Goal: Transaction & Acquisition: Purchase product/service

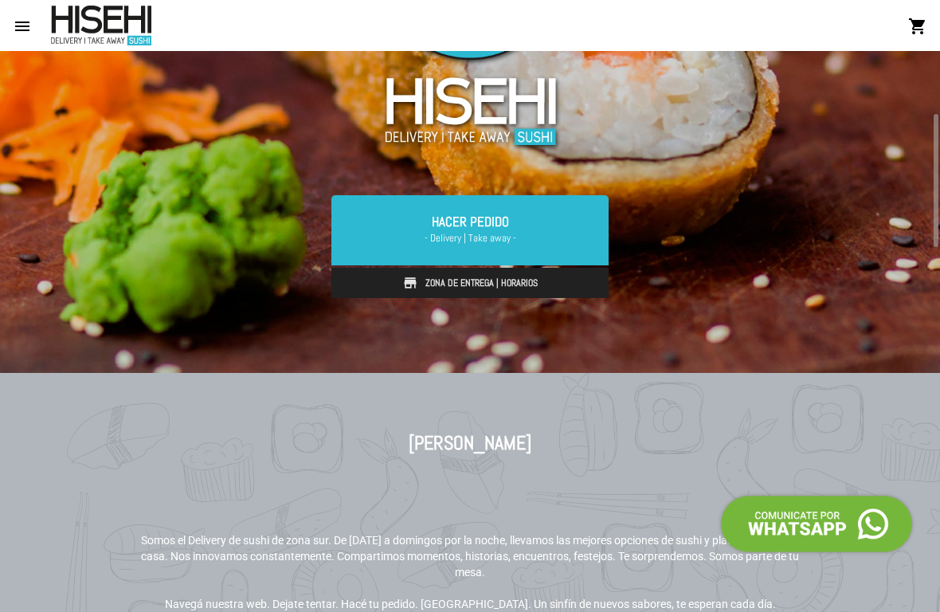
scroll to position [328, 0]
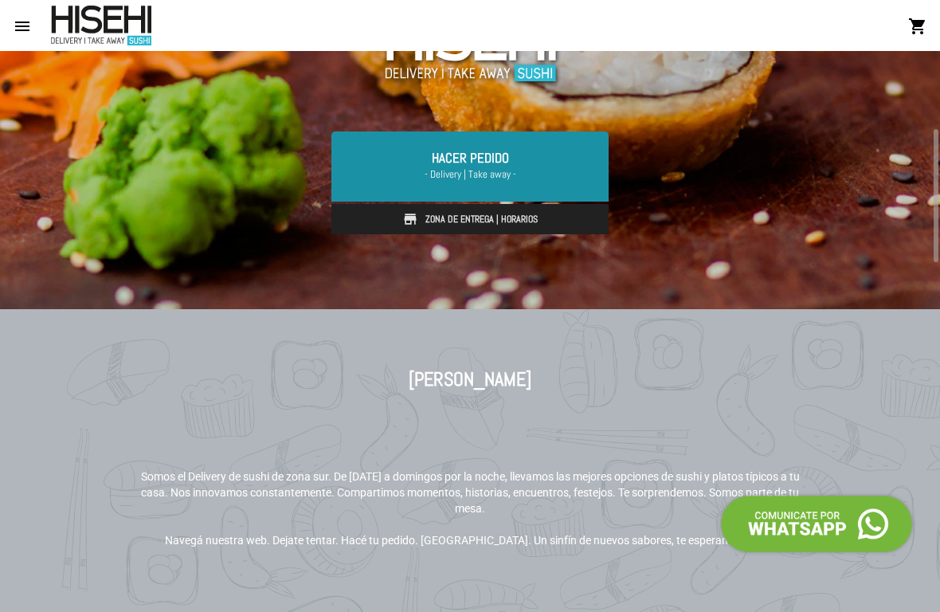
click at [465, 165] on link "Hacer Pedido - Delivery | Take away -" at bounding box center [469, 166] width 277 height 70
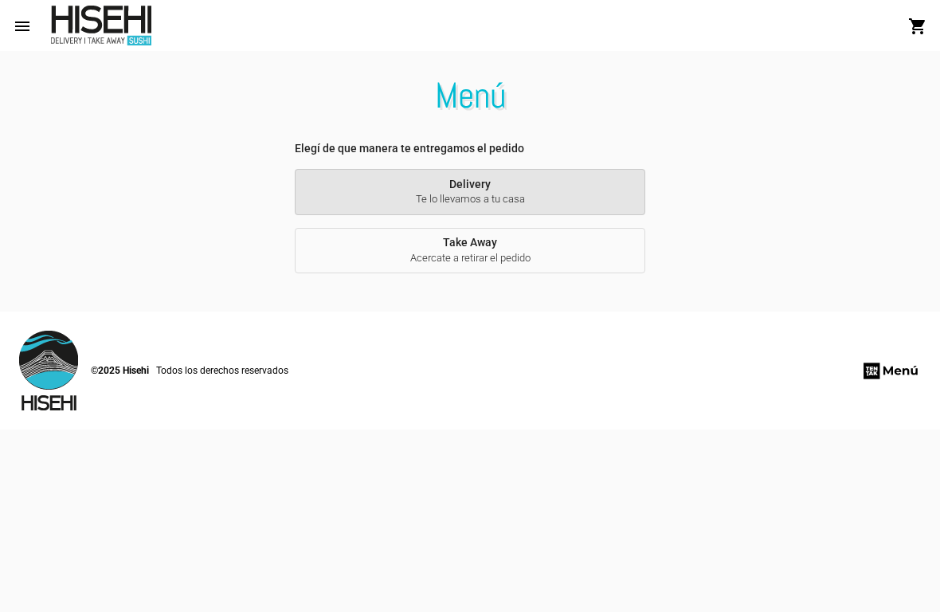
click at [481, 199] on span "Te lo llevamos a tu casa" at bounding box center [470, 199] width 325 height 14
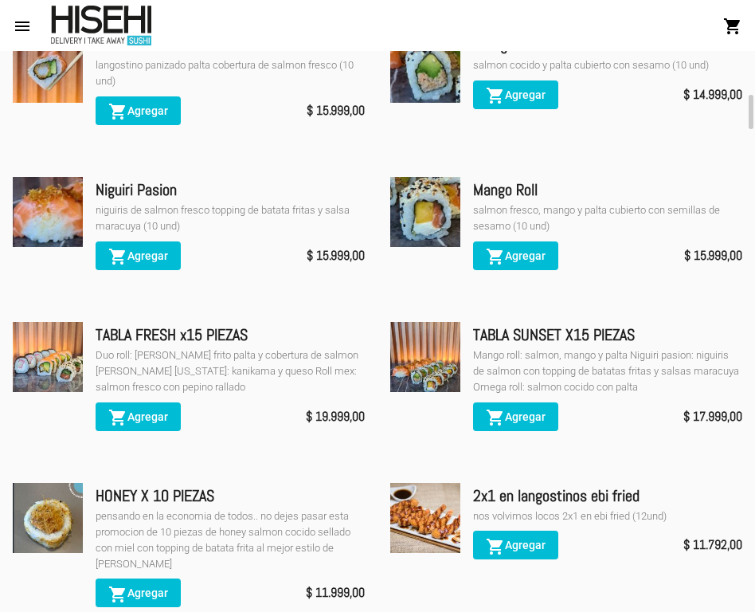
scroll to position [425, 0]
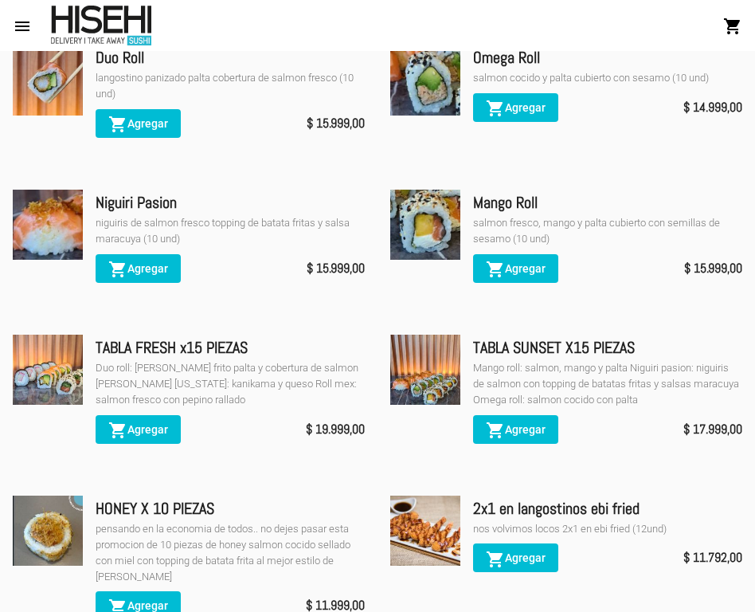
click at [33, 31] on button "menu" at bounding box center [22, 26] width 32 height 32
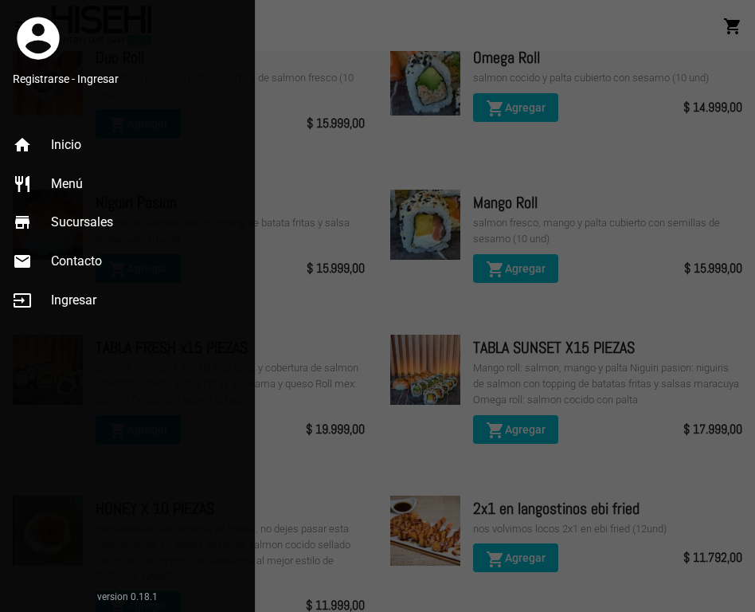
click at [57, 179] on span "Menú" at bounding box center [67, 184] width 32 height 16
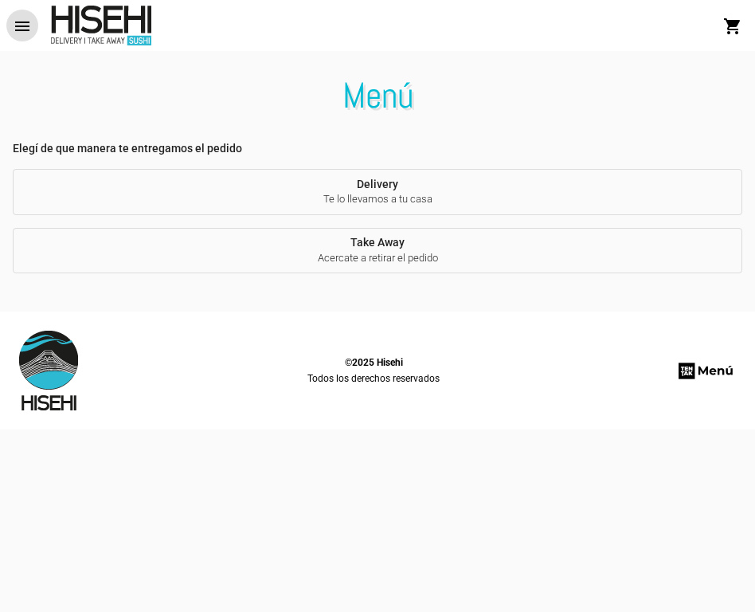
click at [376, 188] on span "Delivery Te lo llevamos a tu casa" at bounding box center [377, 192] width 704 height 29
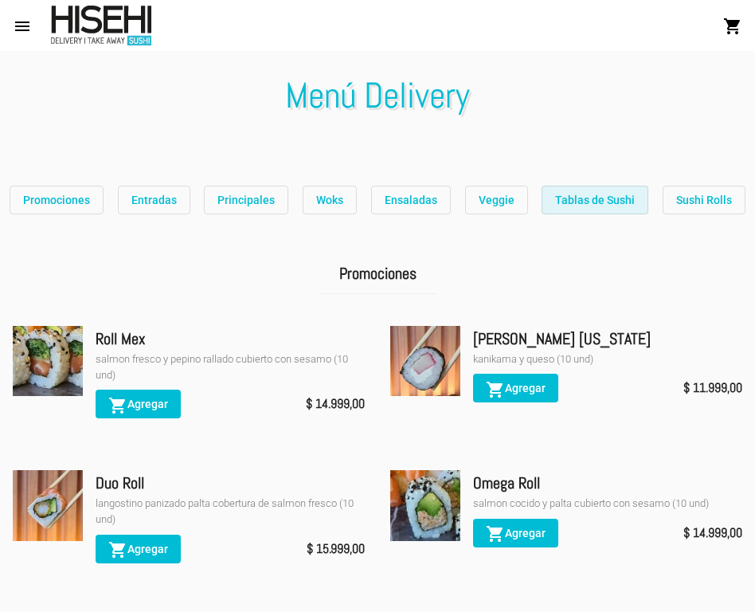
click at [604, 198] on span "Tablas de Sushi" at bounding box center [595, 200] width 80 height 13
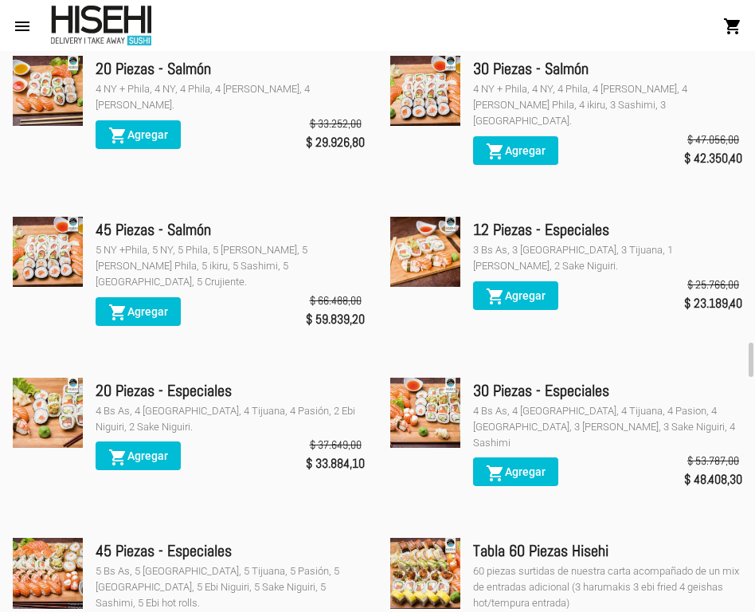
scroll to position [4938, 0]
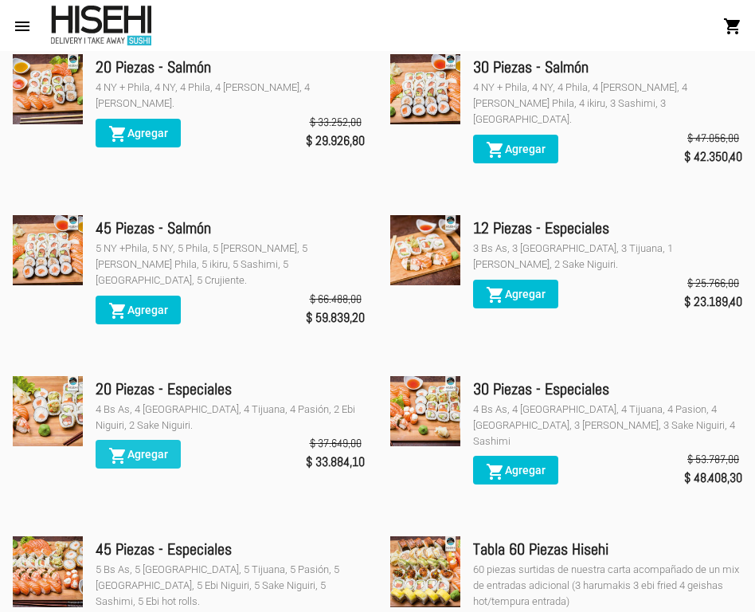
click at [147, 448] on span "shopping_cart Agregar" at bounding box center [138, 454] width 60 height 13
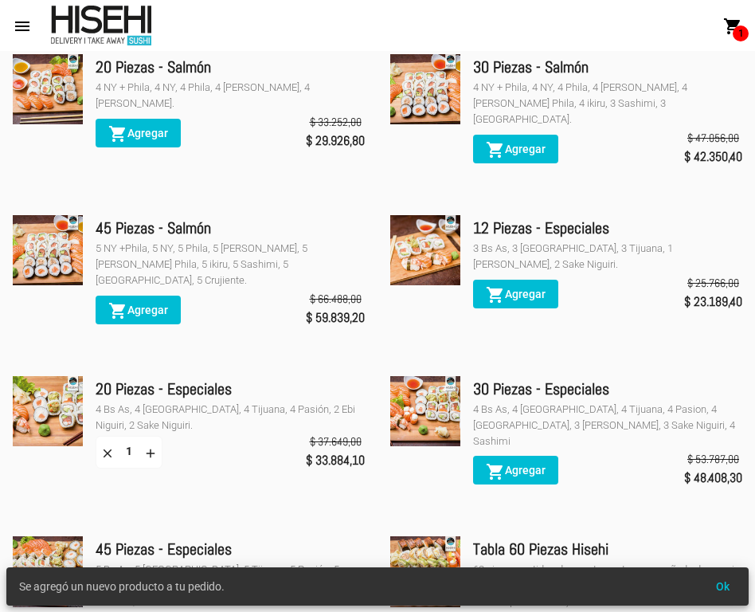
click at [61, 376] on img at bounding box center [48, 411] width 70 height 70
click at [171, 376] on div "20 Piezas - Especiales" at bounding box center [230, 388] width 269 height 25
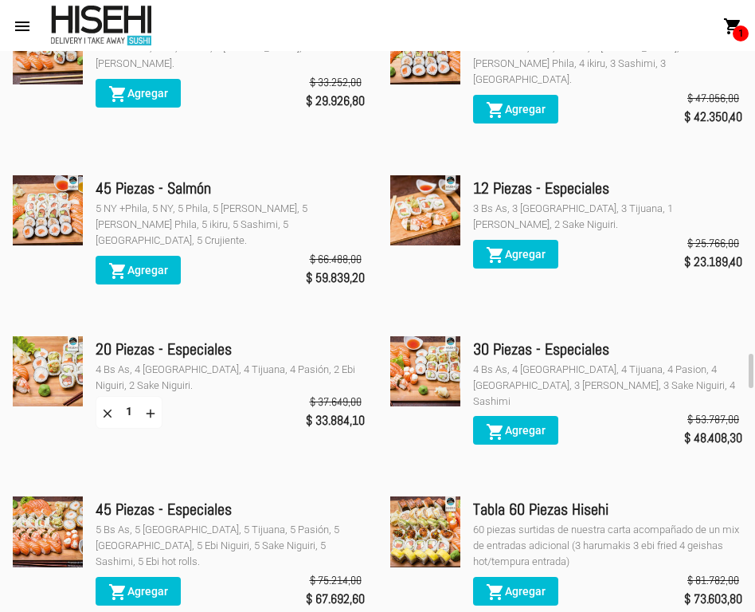
scroll to position [4995, 0]
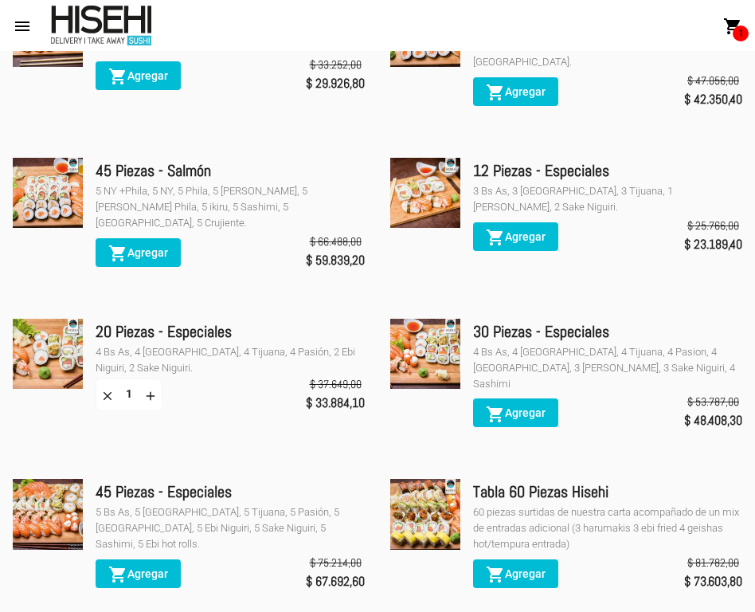
click at [736, 34] on span "1" at bounding box center [741, 33] width 16 height 16
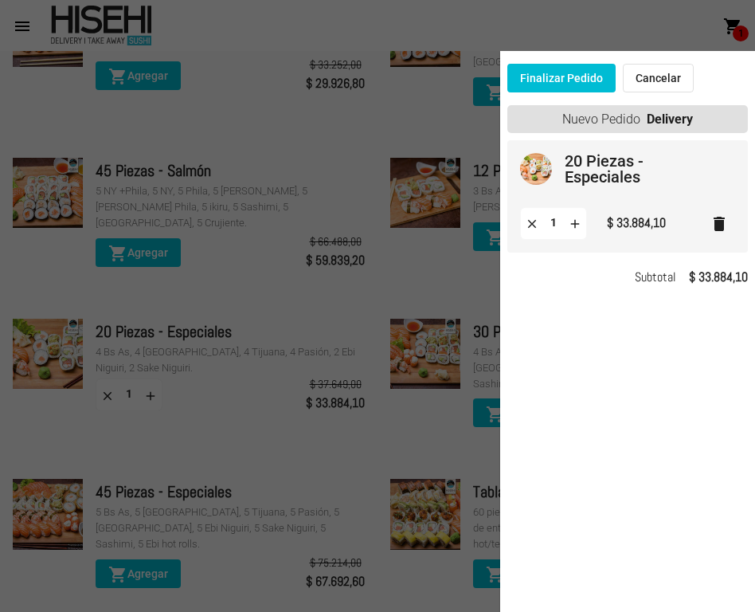
click at [570, 88] on button "Finalizar Pedido" at bounding box center [561, 78] width 108 height 29
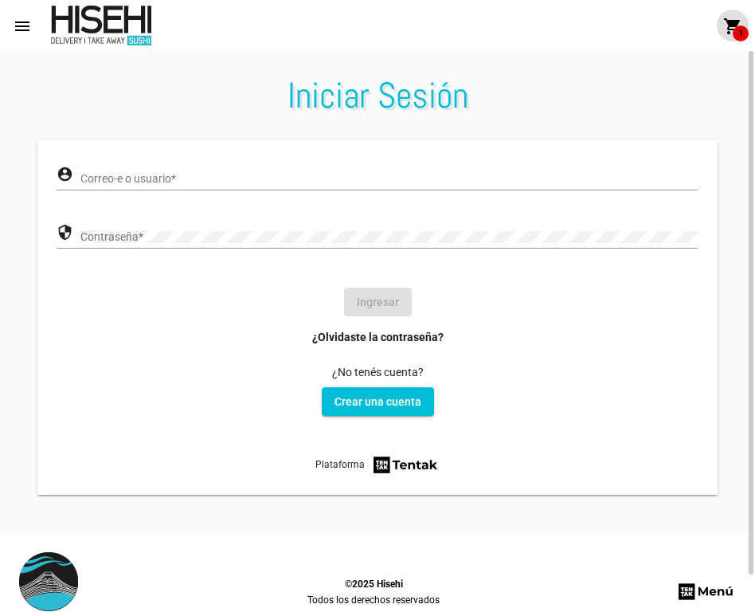
click at [169, 181] on input "Correo-e o usuario *" at bounding box center [388, 179] width 617 height 13
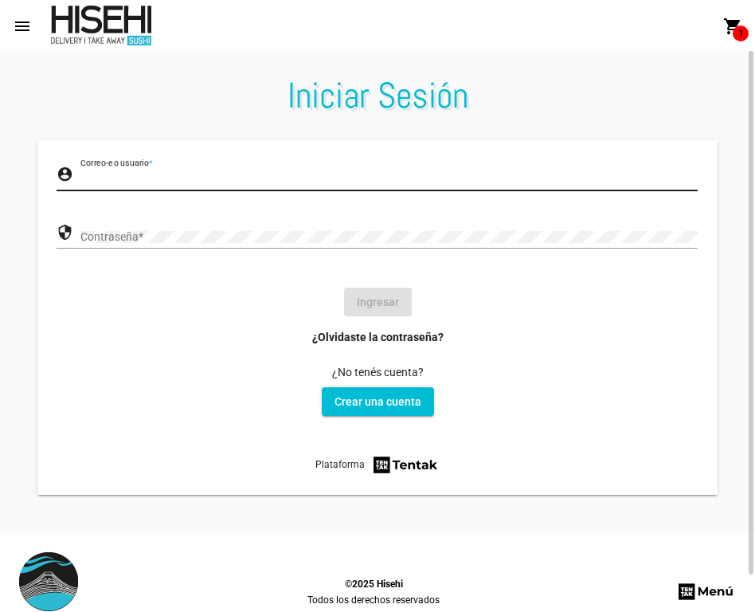
type input "florchutencha@gmail.com"
click at [199, 248] on div "Contraseña *" at bounding box center [388, 232] width 617 height 31
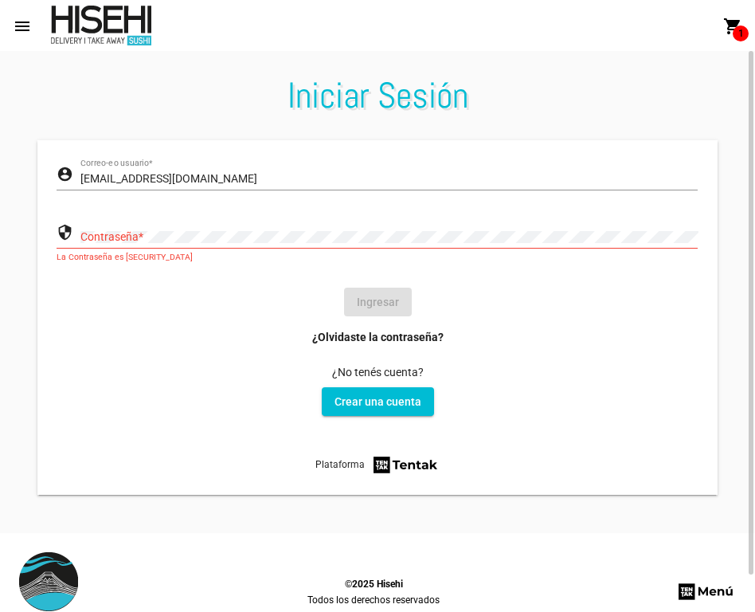
click at [406, 341] on link "¿Olvidaste la contraseña?" at bounding box center [377, 337] width 131 height 16
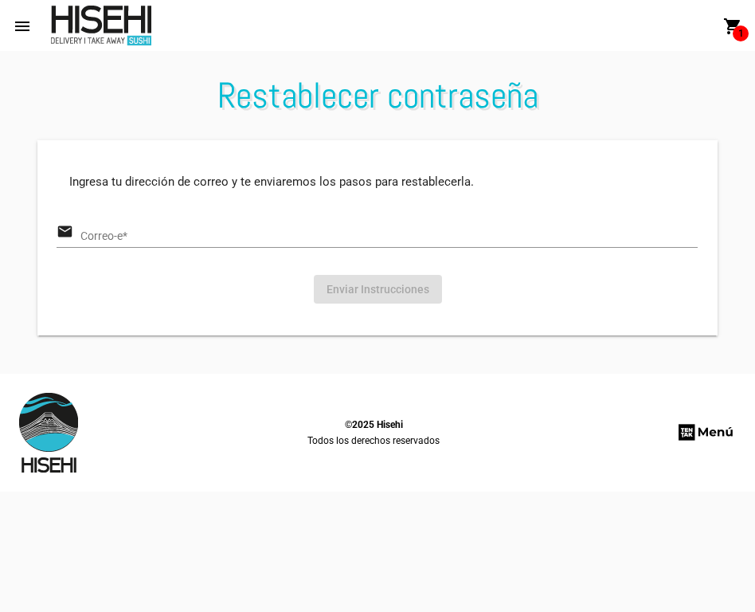
click at [251, 239] on input "Correo-e *" at bounding box center [388, 236] width 617 height 13
type input "florchutencha@gmail.com"
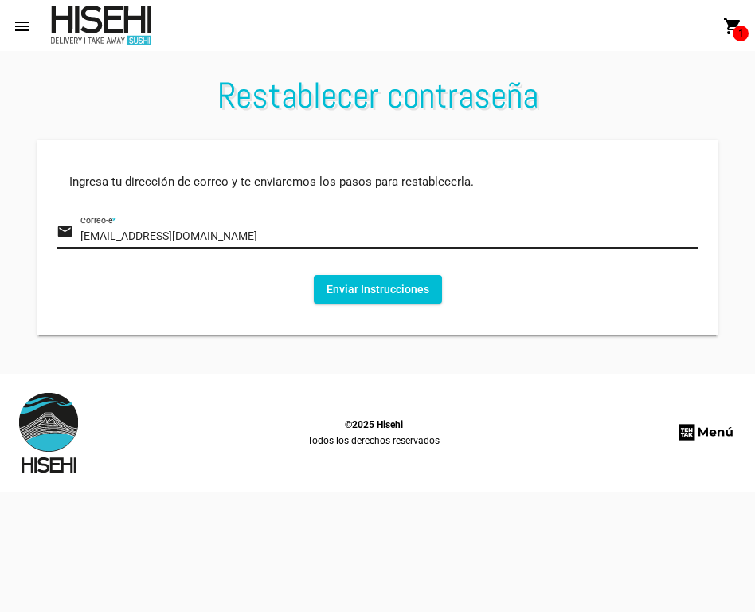
click at [331, 291] on button "Enviar Instrucciones" at bounding box center [378, 289] width 128 height 29
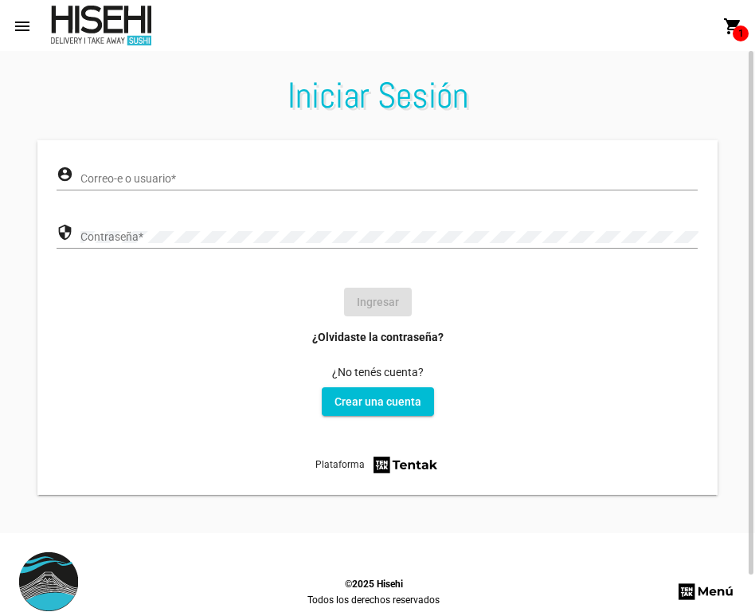
click at [141, 187] on div "Correo-e o usuario *" at bounding box center [388, 174] width 617 height 31
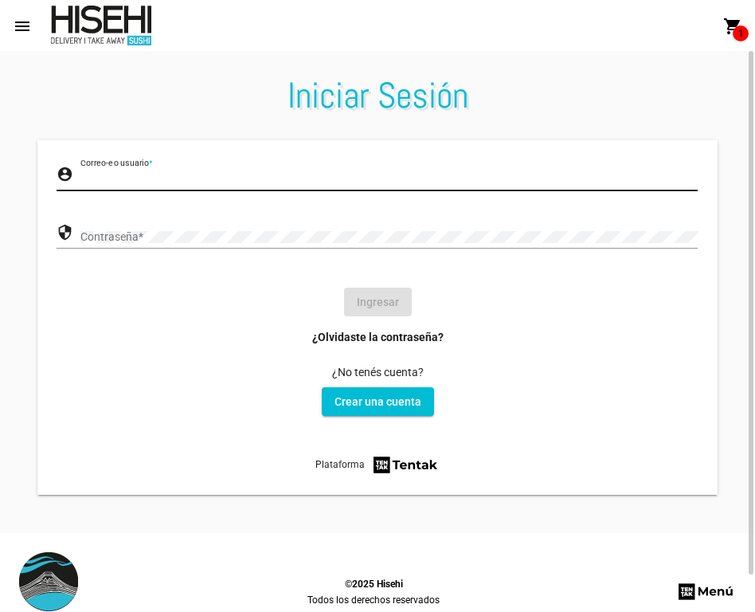
click at [138, 180] on input "Correo-e o usuario *" at bounding box center [388, 179] width 617 height 13
type input "florchutencha@gmail.com"
click at [178, 230] on div "Contraseña *" at bounding box center [388, 232] width 617 height 31
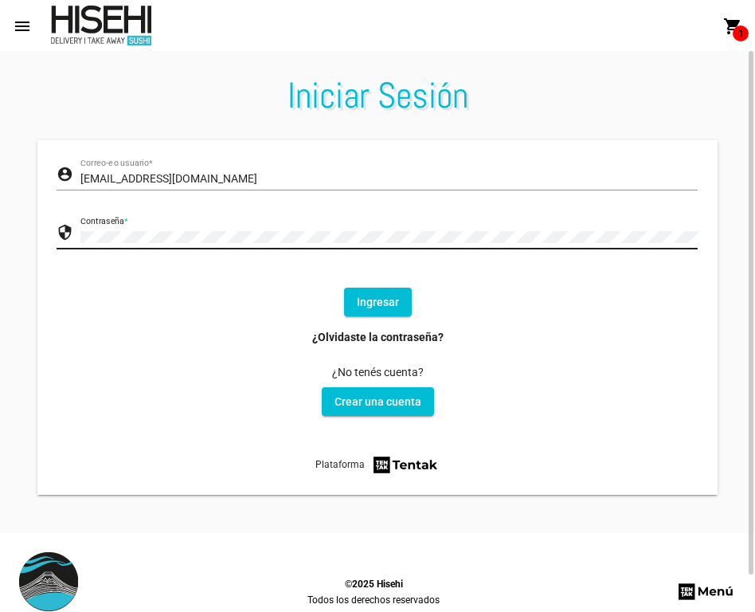
click at [366, 293] on button "Ingresar" at bounding box center [378, 302] width 68 height 29
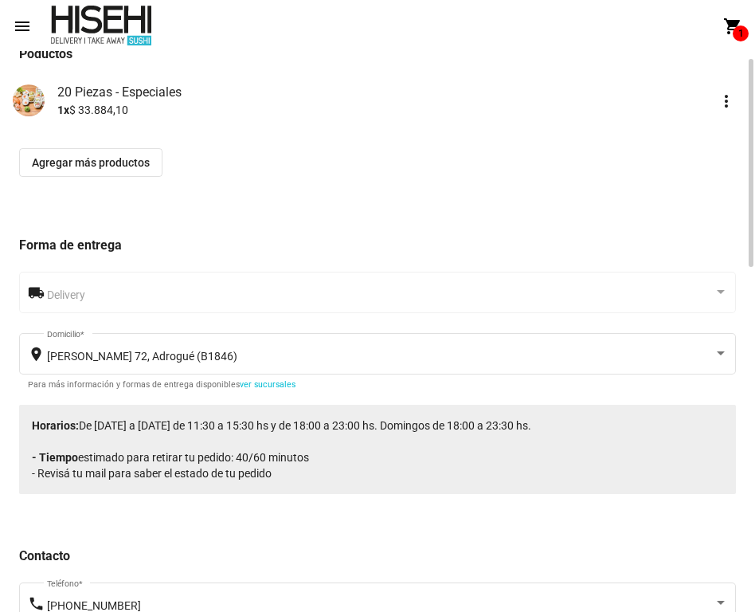
scroll to position [70, 0]
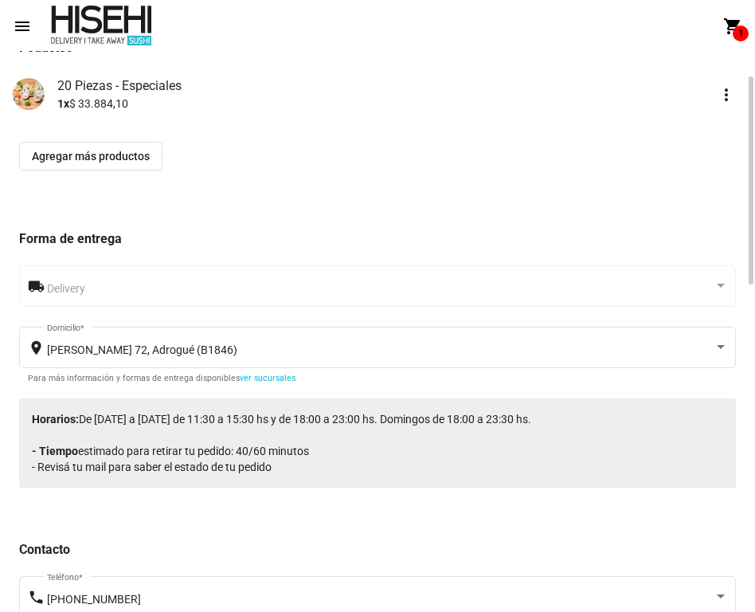
click at [138, 296] on div "Delivery" at bounding box center [387, 285] width 681 height 44
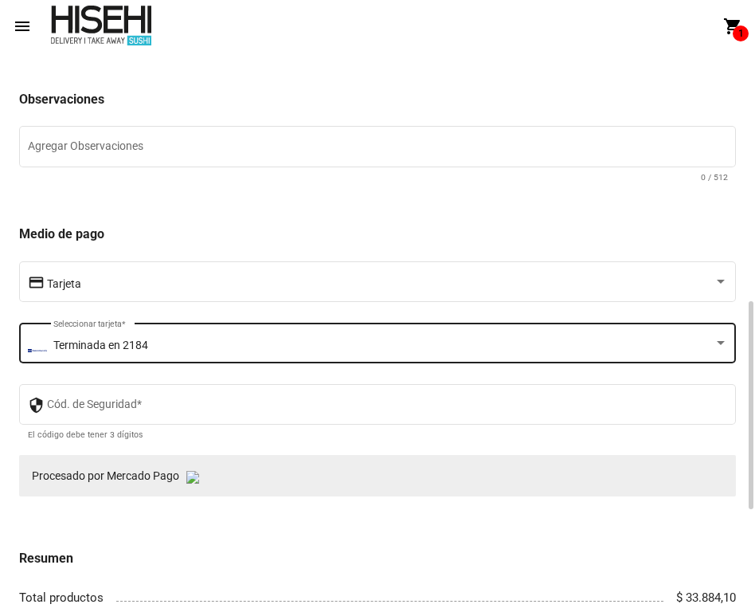
scroll to position [664, 0]
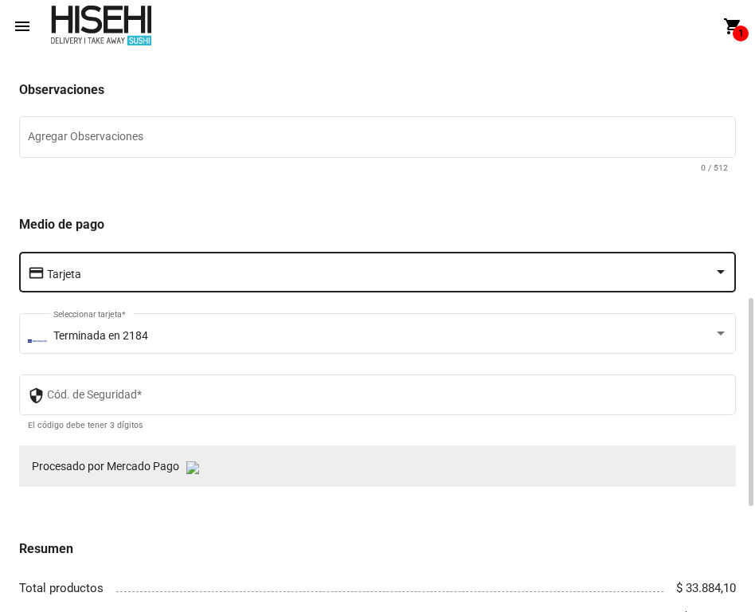
click at [213, 276] on div "Tarjeta" at bounding box center [380, 274] width 667 height 13
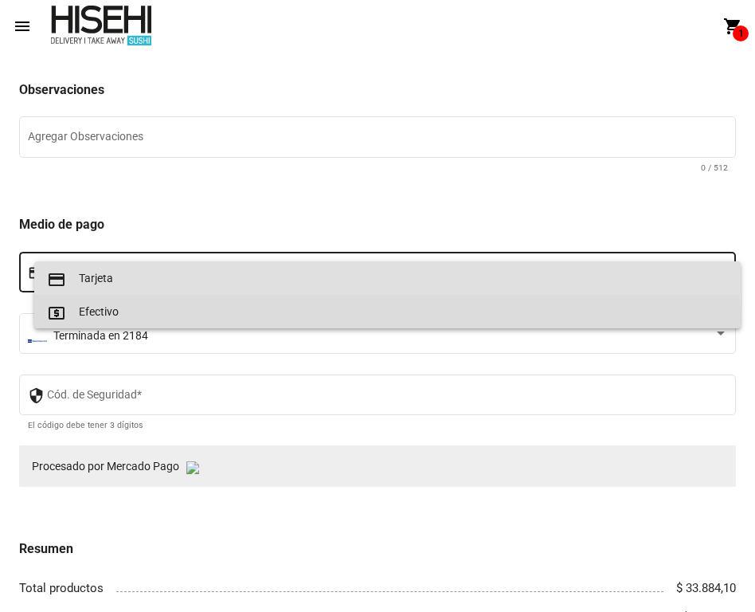
click at [212, 316] on span "local_atm Efectivo" at bounding box center [387, 311] width 681 height 33
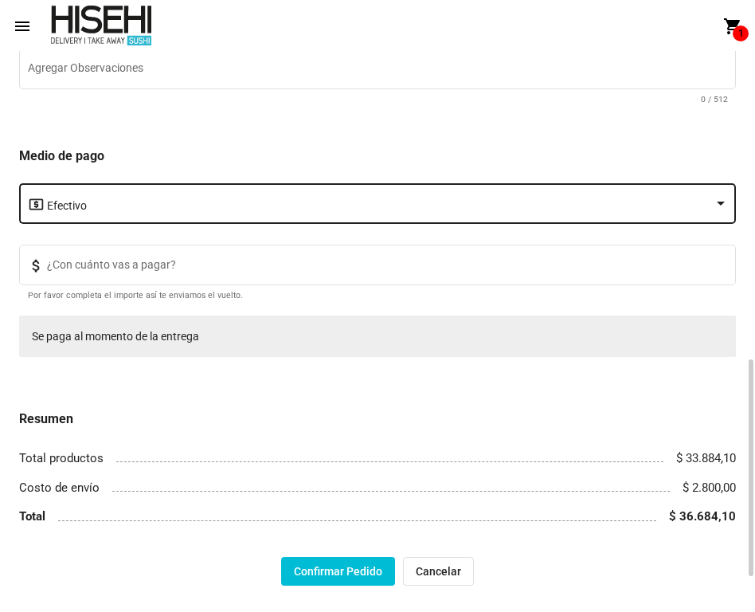
scroll to position [763, 0]
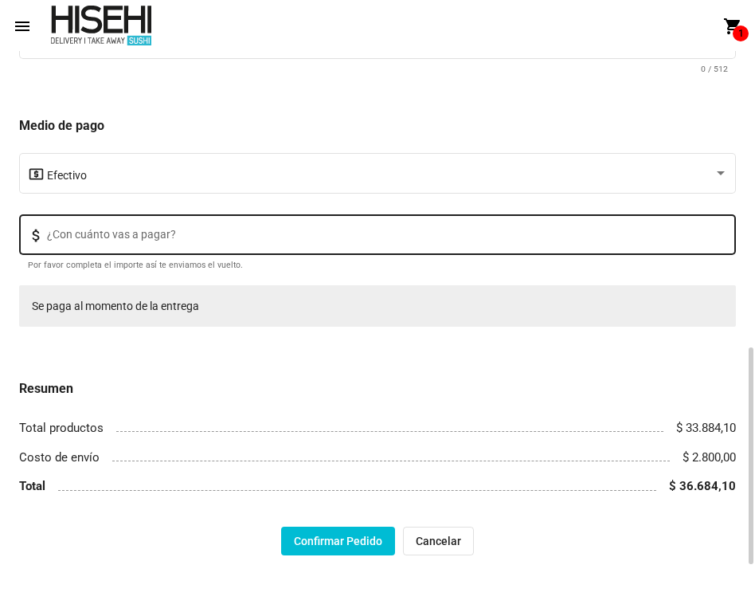
click at [165, 249] on div "¿Con cuánto vas a pagar?" at bounding box center [387, 233] width 681 height 44
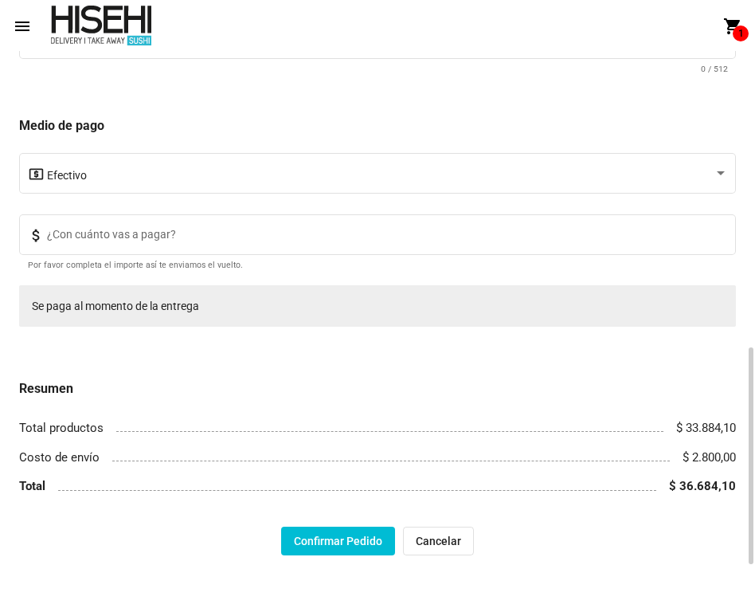
click at [313, 539] on button "Confirmar Pedido" at bounding box center [338, 541] width 114 height 29
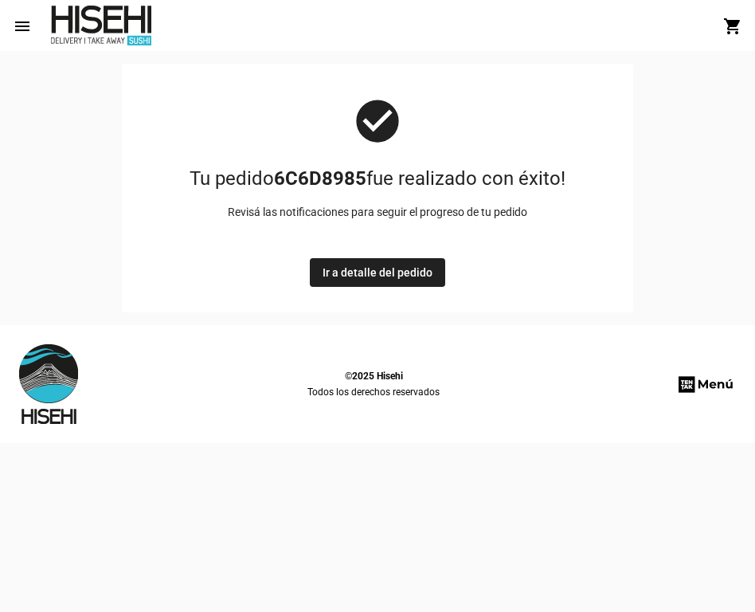
click at [326, 180] on b "6C6D8985" at bounding box center [320, 178] width 92 height 22
copy b "6C6D8985"
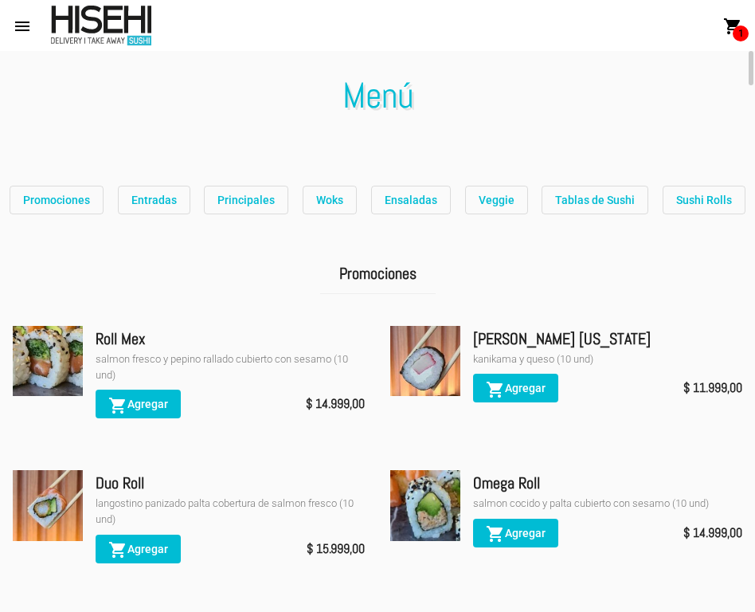
click at [676, 206] on button "Sushi Rolls" at bounding box center [704, 200] width 83 height 29
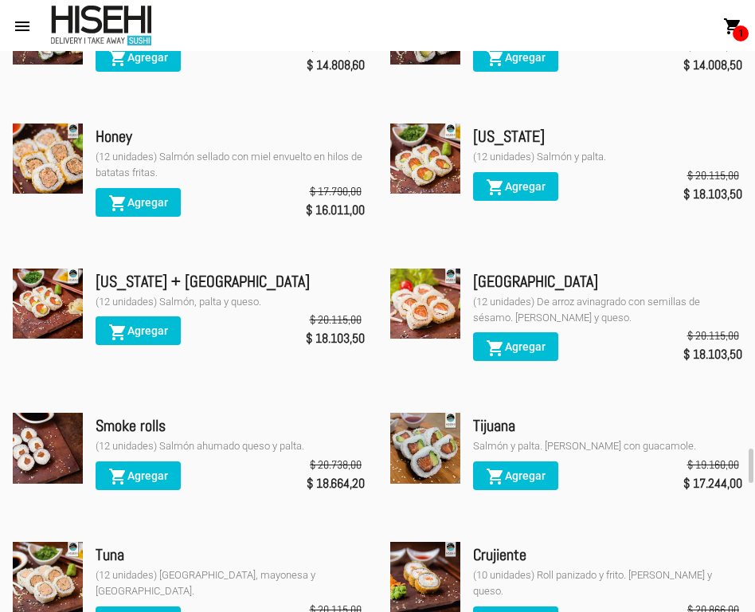
scroll to position [6690, 0]
